Goal: Transaction & Acquisition: Subscribe to service/newsletter

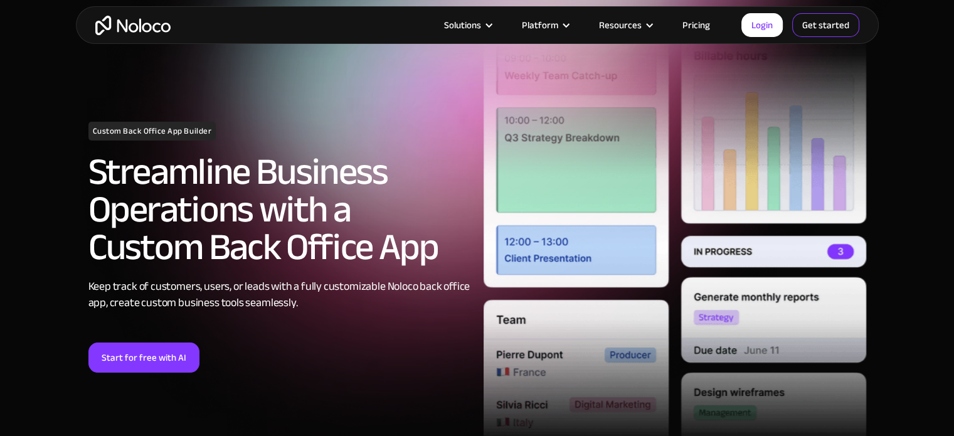
click at [813, 25] on link "Get started" at bounding box center [826, 25] width 67 height 24
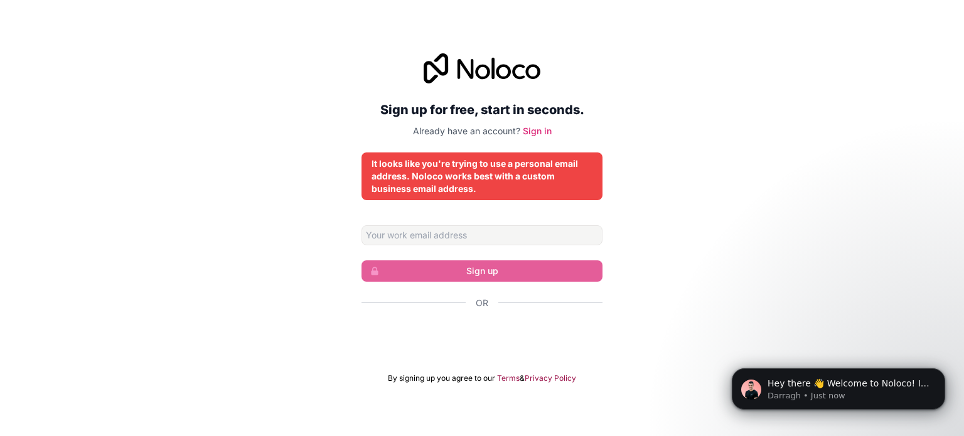
click at [450, 315] on div "Or" at bounding box center [481, 325] width 241 height 56
click at [459, 321] on div "Or" at bounding box center [481, 325] width 241 height 56
click at [419, 169] on div "It looks like you're trying to use a personal email address. Noloco works best …" at bounding box center [481, 177] width 221 height 38
click at [430, 224] on div "Sign up for free, start in seconds. Already have an account? Sign in It looks l…" at bounding box center [481, 218] width 241 height 330
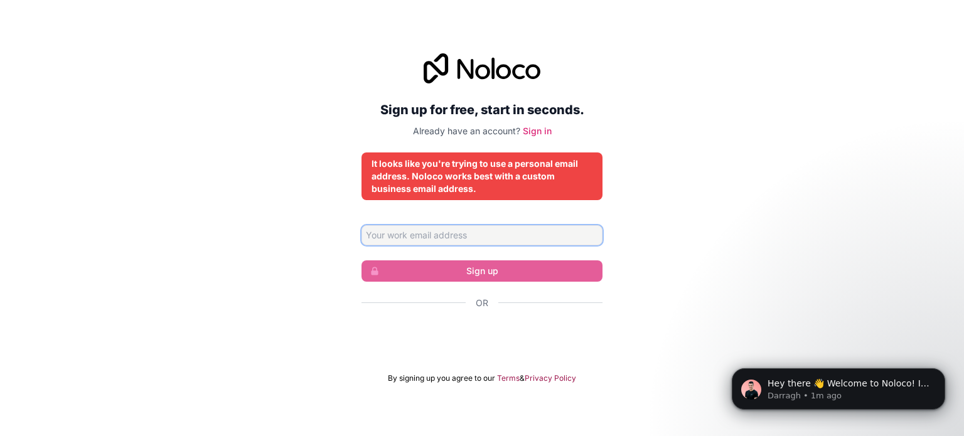
click at [437, 241] on input "Email address" at bounding box center [481, 235] width 241 height 20
